Goal: Task Accomplishment & Management: Manage account settings

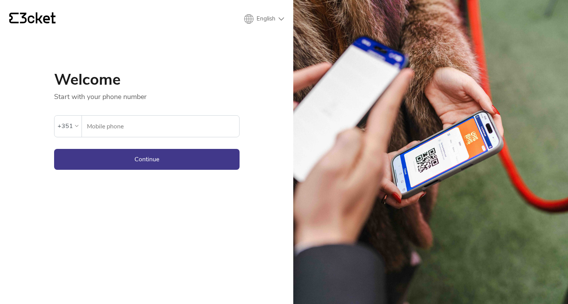
click at [175, 129] on input "Mobile phone" at bounding box center [163, 126] width 153 height 21
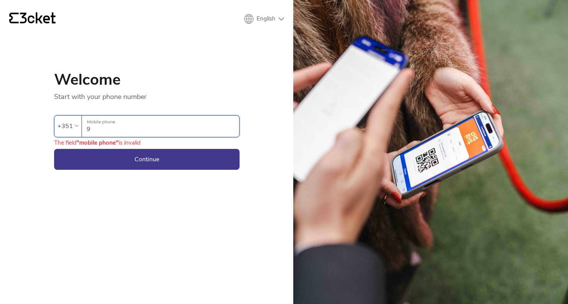
type input "91"
type input "914106665"
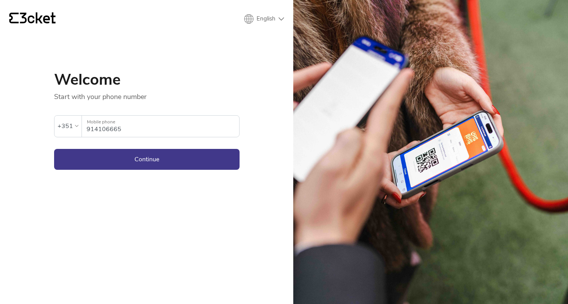
click at [146, 159] on button "Continue" at bounding box center [146, 159] width 185 height 21
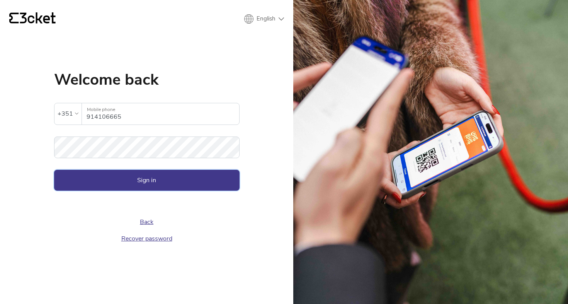
click at [151, 179] on button "Sign in" at bounding box center [146, 180] width 185 height 21
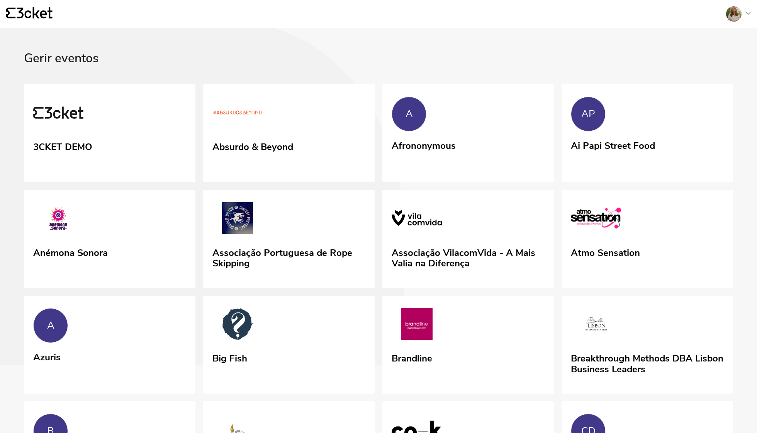
click at [746, 12] on icon at bounding box center [748, 13] width 5 height 3
click at [702, 64] on div "Administração" at bounding box center [713, 56] width 69 height 19
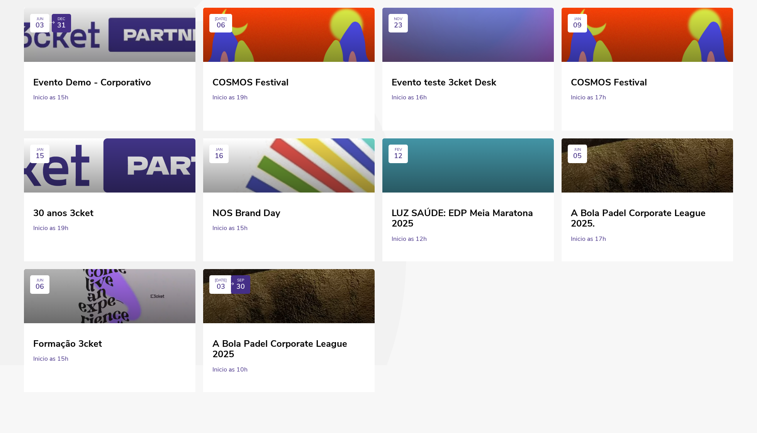
scroll to position [3358, 0]
